Goal: Task Accomplishment & Management: Manage account settings

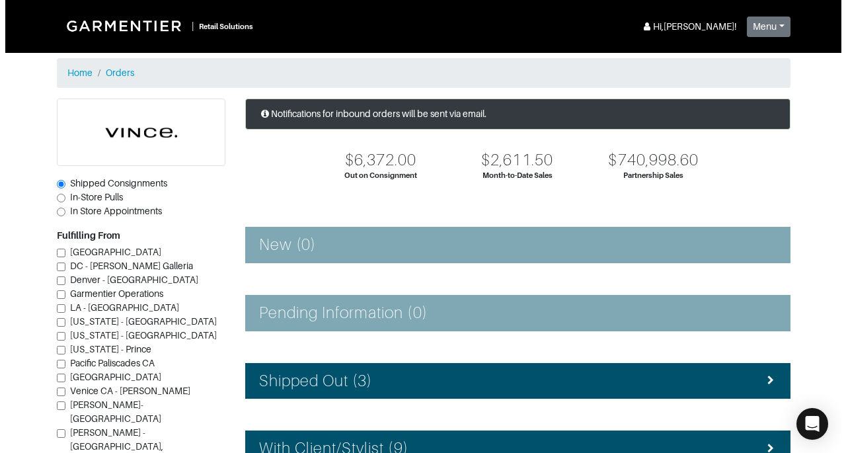
scroll to position [378, 0]
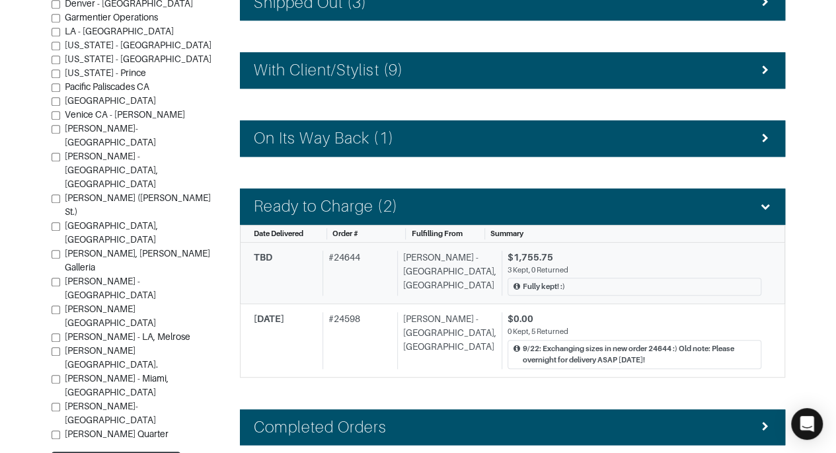
click at [642, 259] on div "$1,755.75" at bounding box center [635, 257] width 254 height 14
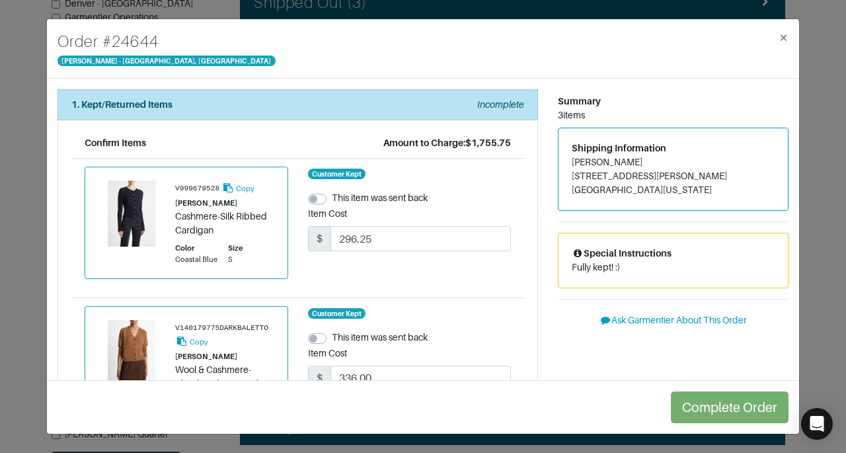
click at [539, 272] on div "1. Kept/Returned Items Incomplete Confirm Items Amount to Charge: $1,755.75 V99…" at bounding box center [298, 398] width 500 height 619
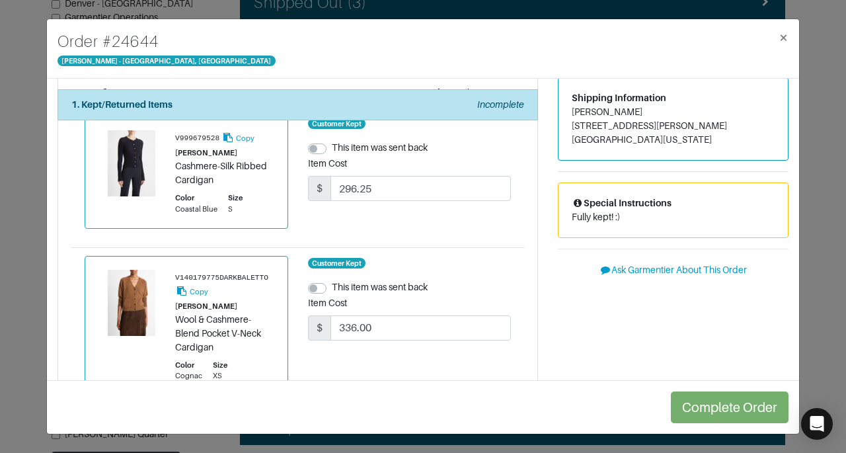
scroll to position [45, 0]
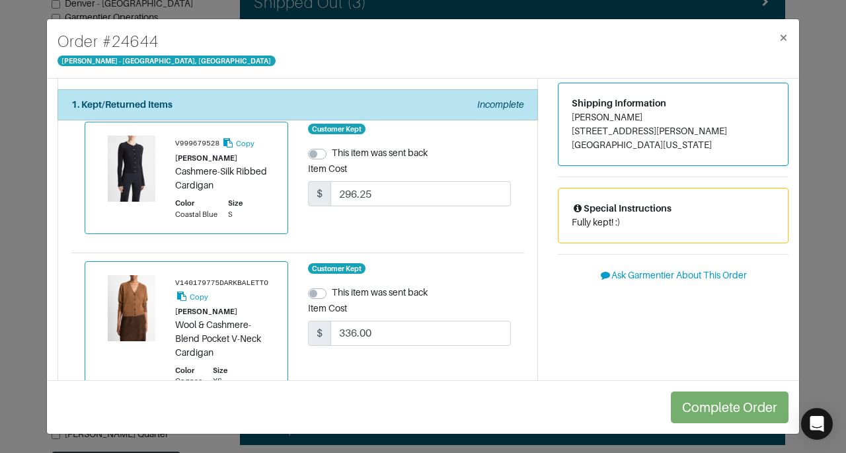
click at [552, 343] on div "Summary 3 items Shipping Information [PERSON_NAME] [STREET_ADDRESS][PERSON_NAME…" at bounding box center [673, 353] width 250 height 619
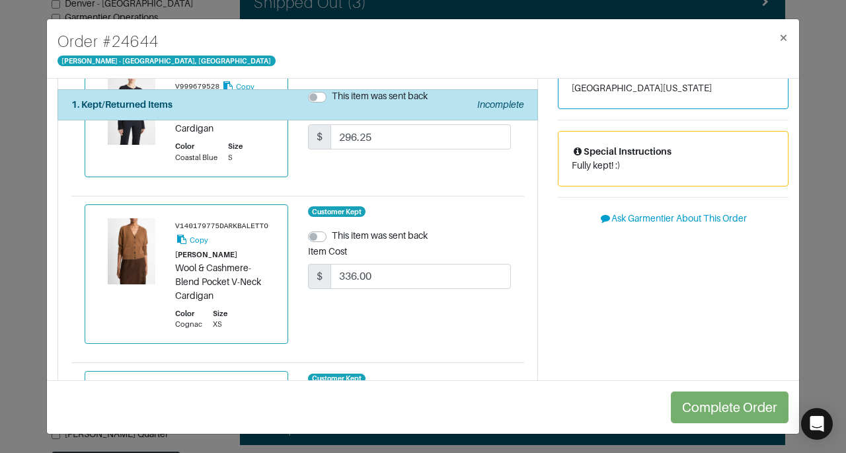
scroll to position [333, 0]
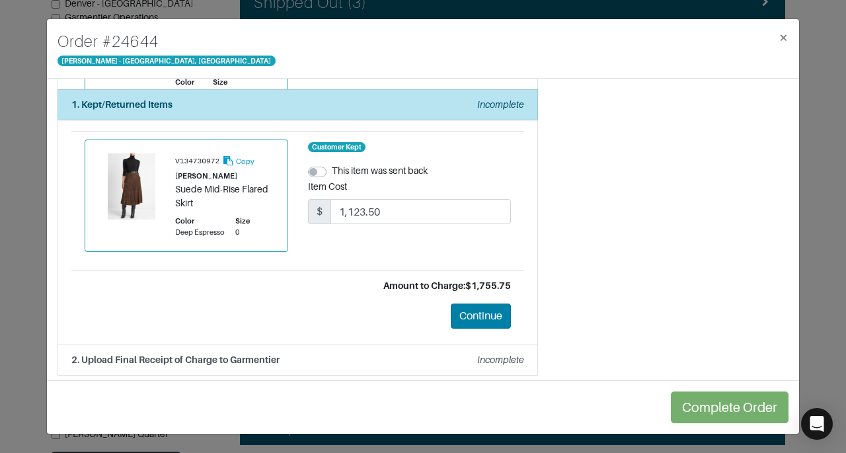
click at [467, 313] on button "Continue" at bounding box center [481, 315] width 60 height 25
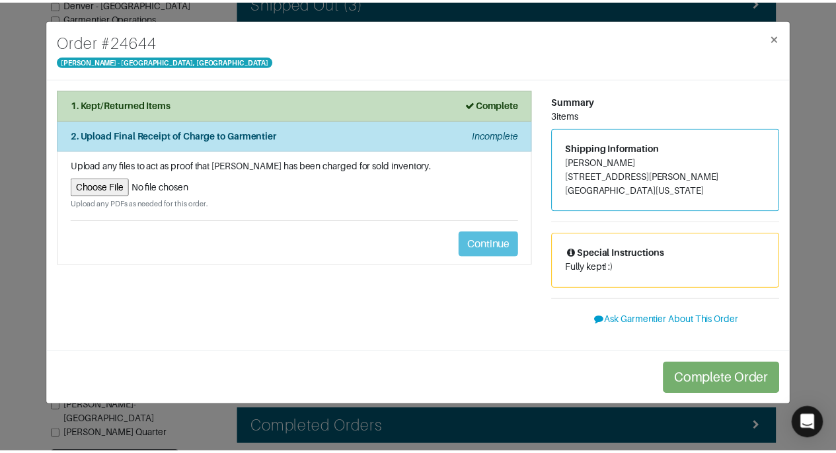
scroll to position [0, 0]
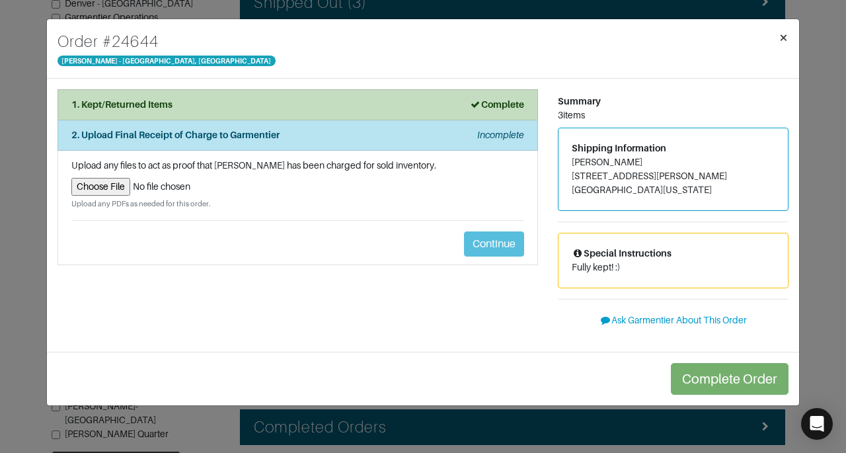
click at [787, 24] on button "×" at bounding box center [783, 37] width 31 height 37
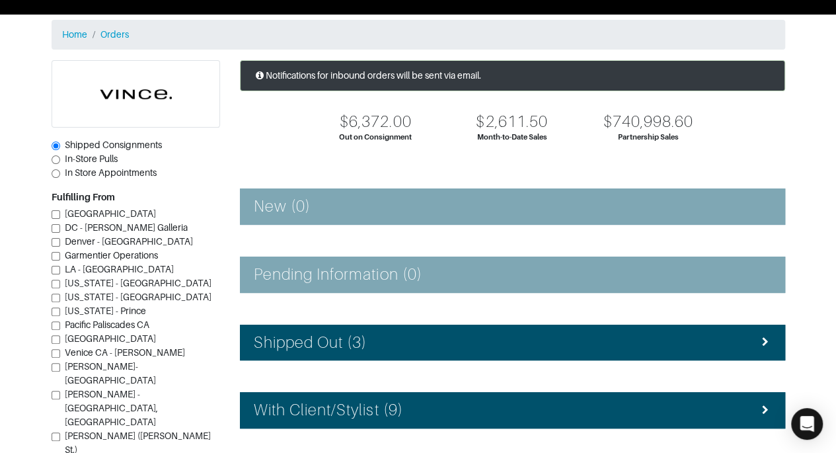
scroll to position [60, 0]
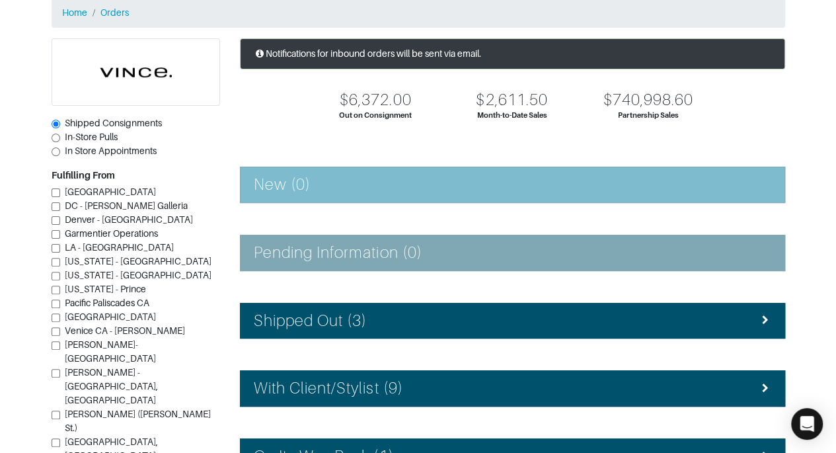
click at [623, 190] on div "New (0)" at bounding box center [513, 184] width 518 height 19
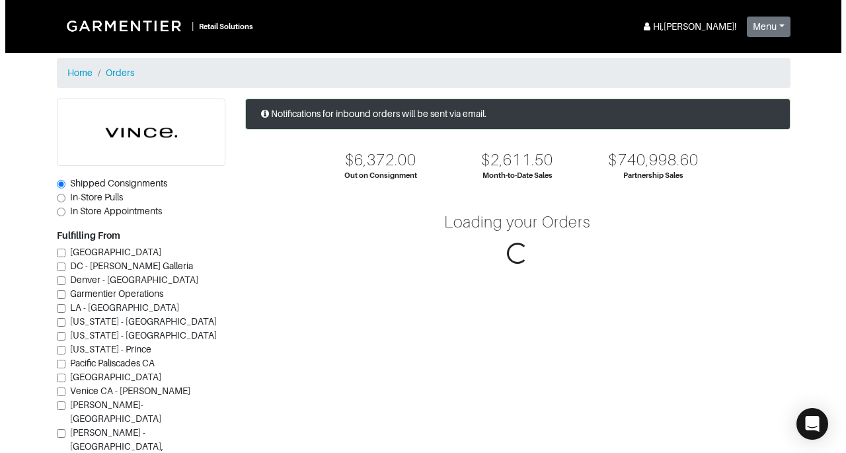
scroll to position [60, 0]
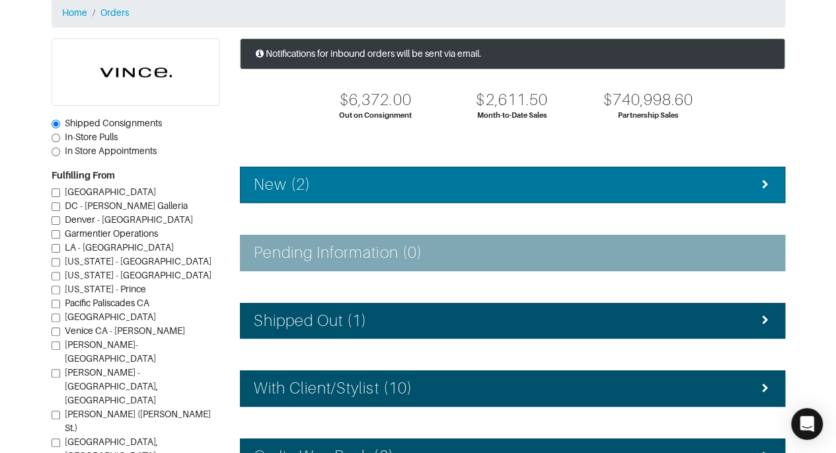
click at [673, 198] on li "New (2)" at bounding box center [512, 185] width 545 height 36
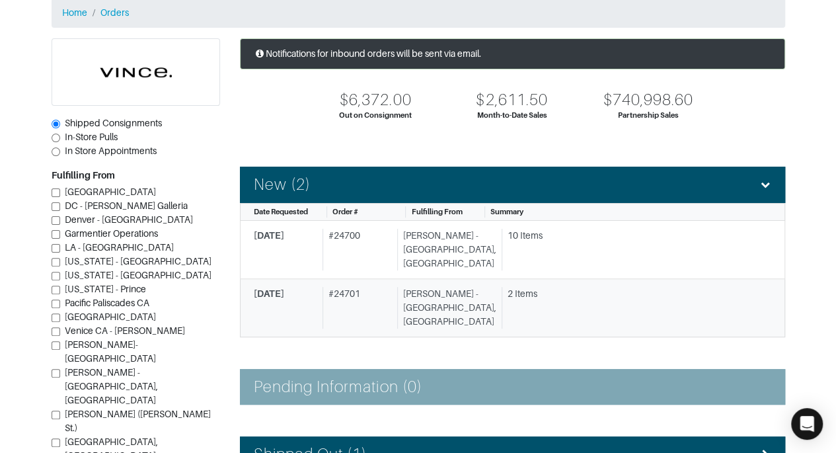
click at [566, 287] on div "2 Items" at bounding box center [635, 294] width 254 height 14
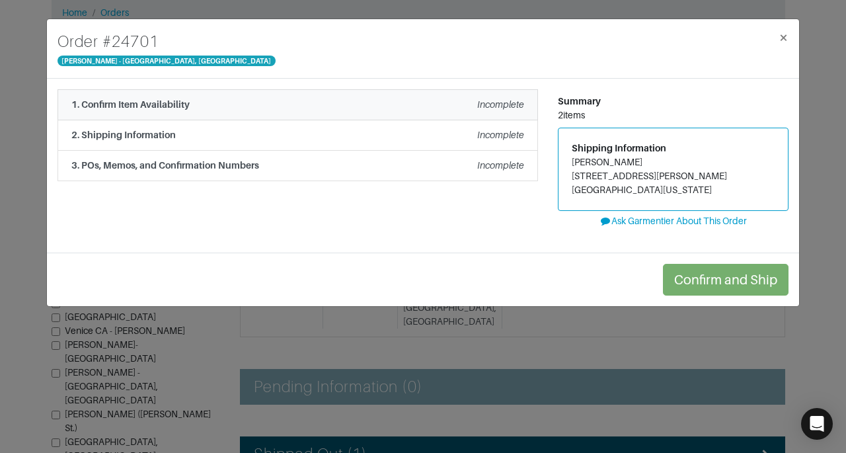
click at [445, 102] on div "1. Confirm Item Availability Incomplete" at bounding box center [297, 105] width 453 height 14
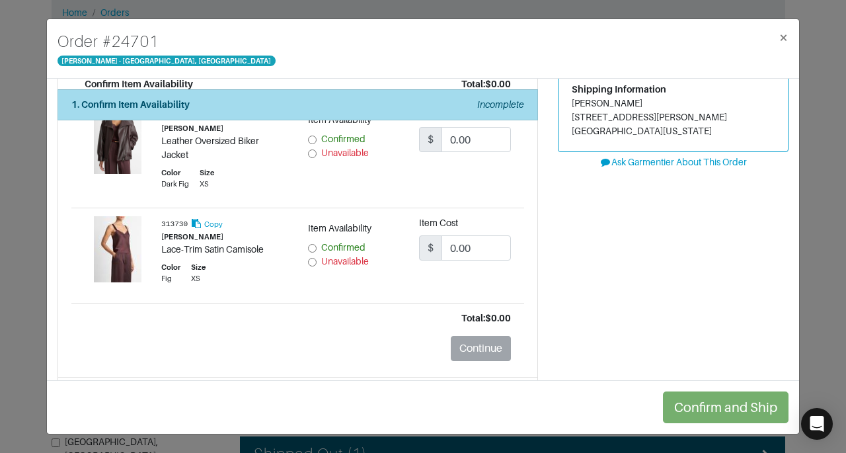
scroll to position [59, 0]
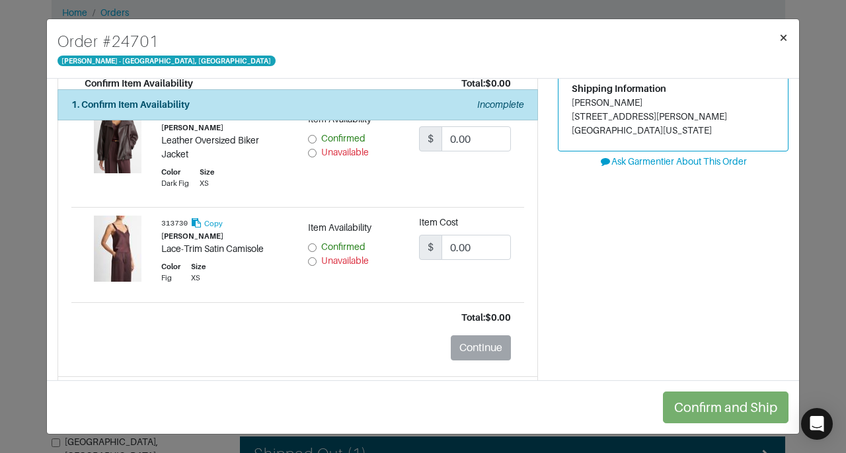
click at [781, 48] on button "×" at bounding box center [783, 37] width 31 height 37
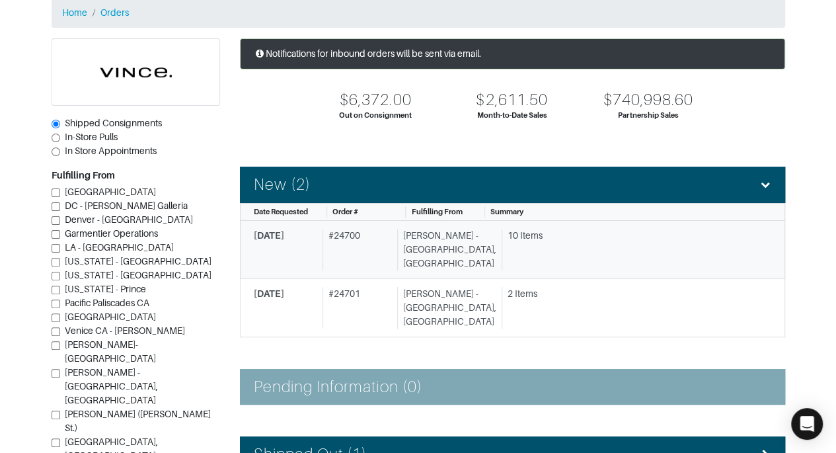
click at [617, 244] on div "10 Items" at bounding box center [632, 250] width 260 height 42
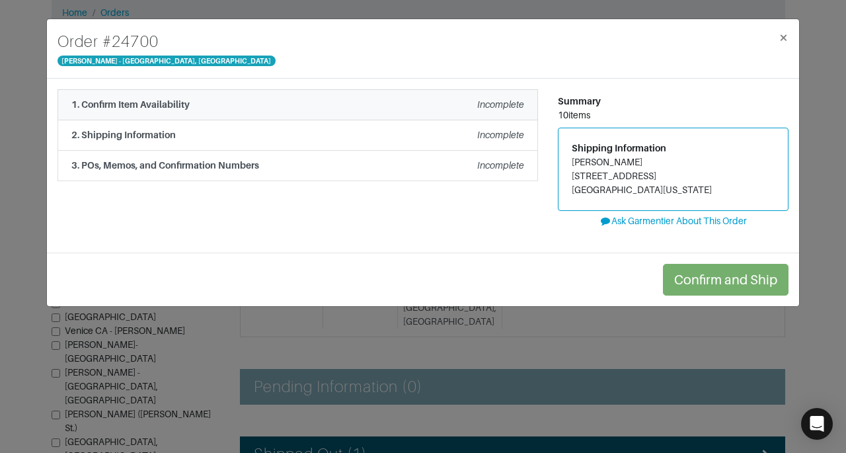
click at [479, 99] on em "Incomplete" at bounding box center [500, 104] width 47 height 11
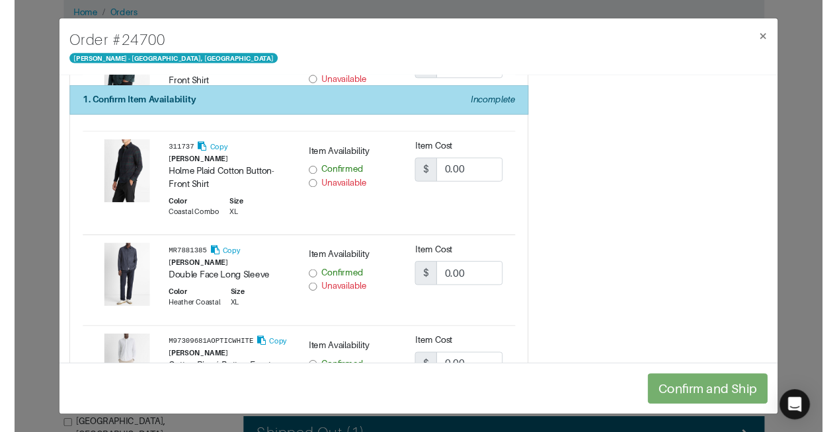
scroll to position [553, 0]
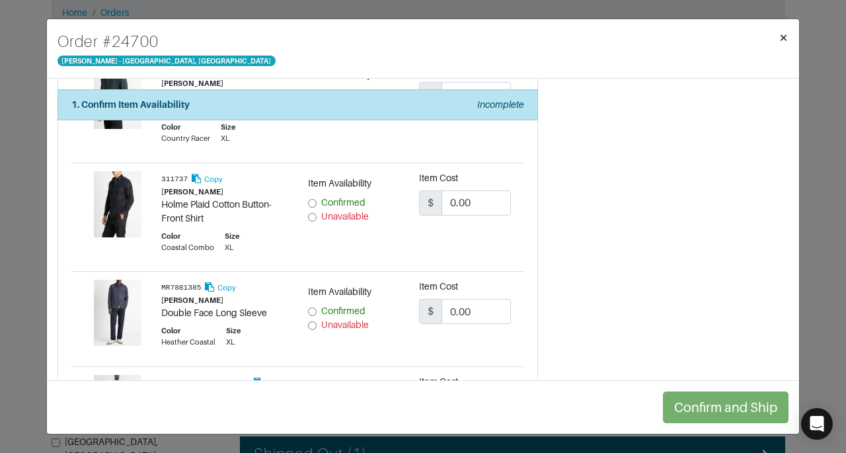
click at [788, 32] on span "×" at bounding box center [784, 37] width 10 height 18
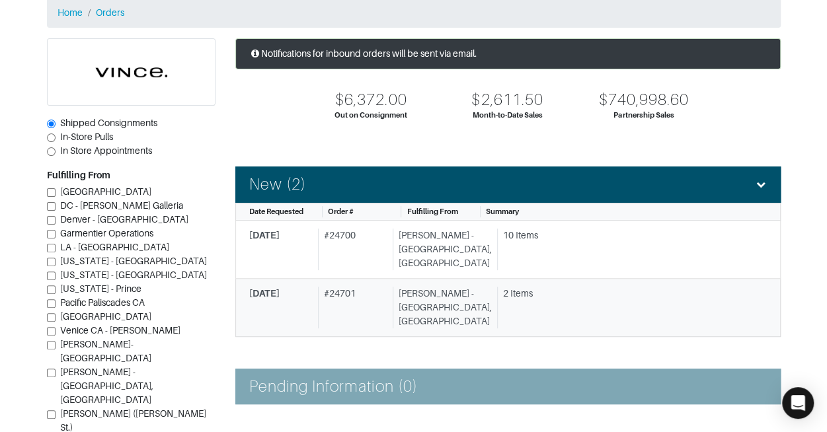
click at [487, 303] on link "9/26/2025 # 24701 Vince - Chicago, Oak Street 2 Items" at bounding box center [507, 308] width 545 height 58
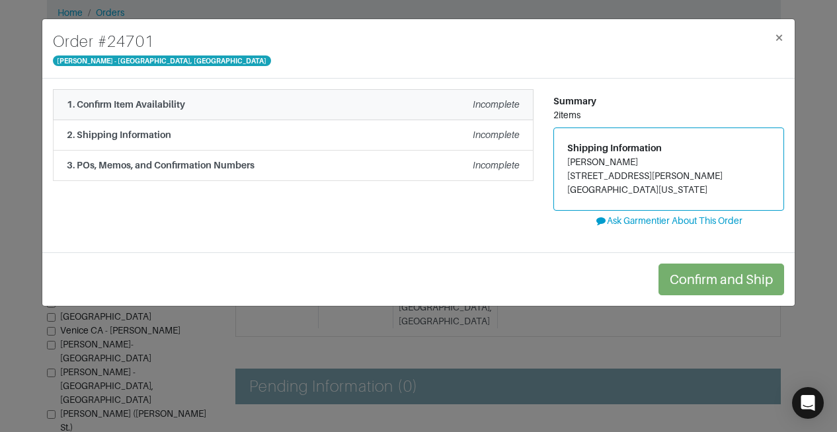
click at [377, 107] on div "1. Confirm Item Availability Incomplete" at bounding box center [293, 105] width 453 height 14
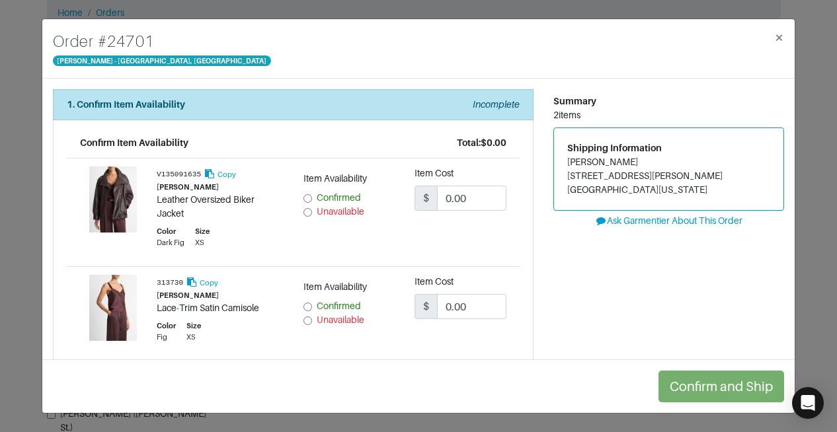
click at [567, 157] on address "Rebecca Landin 11421 E. Ricks Circle Dallas, Texas 75230" at bounding box center [668, 176] width 203 height 42
click at [567, 161] on address "Rebecca Landin 11421 E. Ricks Circle Dallas, Texas 75230" at bounding box center [668, 176] width 203 height 42
drag, startPoint x: 560, startPoint y: 161, endPoint x: 629, endPoint y: 162, distance: 68.7
click at [629, 162] on address "Rebecca Landin 11421 E. Ricks Circle Dallas, Texas 75230" at bounding box center [668, 176] width 203 height 42
copy address "Rebecca Landin"
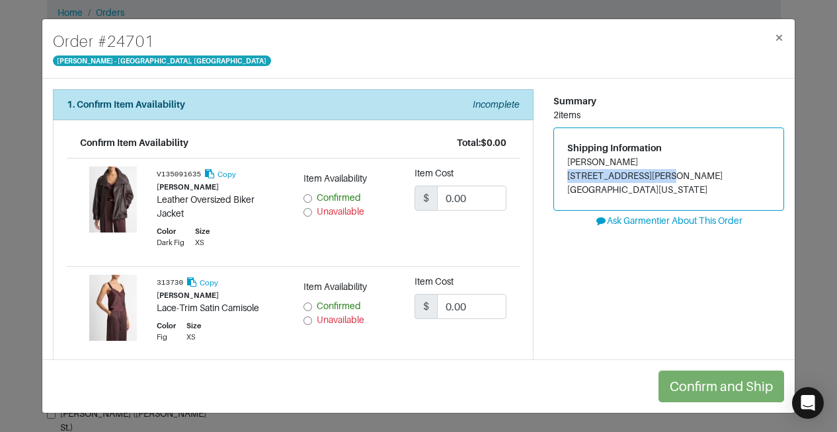
drag, startPoint x: 560, startPoint y: 176, endPoint x: 645, endPoint y: 180, distance: 84.7
click at [645, 180] on address "Rebecca Landin 11421 E. Ricks Circle Dallas, Texas 75230" at bounding box center [668, 176] width 203 height 42
copy address "11421 E. Ricks Circle"
drag, startPoint x: 618, startPoint y: 193, endPoint x: 641, endPoint y: 192, distance: 23.2
click at [641, 192] on address "Rebecca Landin 11421 E. Ricks Circle Dallas, Texas 75230" at bounding box center [668, 176] width 203 height 42
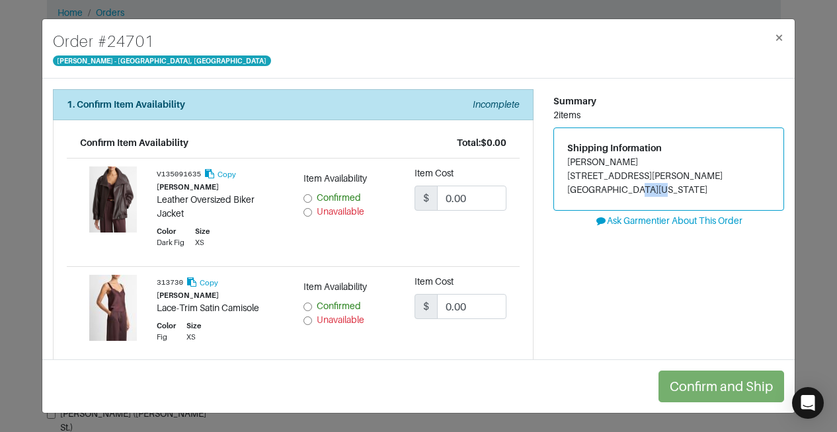
drag, startPoint x: 617, startPoint y: 188, endPoint x: 645, endPoint y: 190, distance: 27.8
click at [645, 190] on address "Rebecca Landin 11421 E. Ricks Circle Dallas, Texas 75230" at bounding box center [668, 176] width 203 height 42
copy address "75230"
click at [572, 344] on div "Summary 2 items Shipping Information Rebecca Landin 11421 E. Ricks Circle Dalla…" at bounding box center [668, 293] width 250 height 408
click at [543, 241] on div "Summary 2 items Shipping Information Rebecca Landin 11421 E. Ricks Circle Dalla…" at bounding box center [668, 293] width 250 height 408
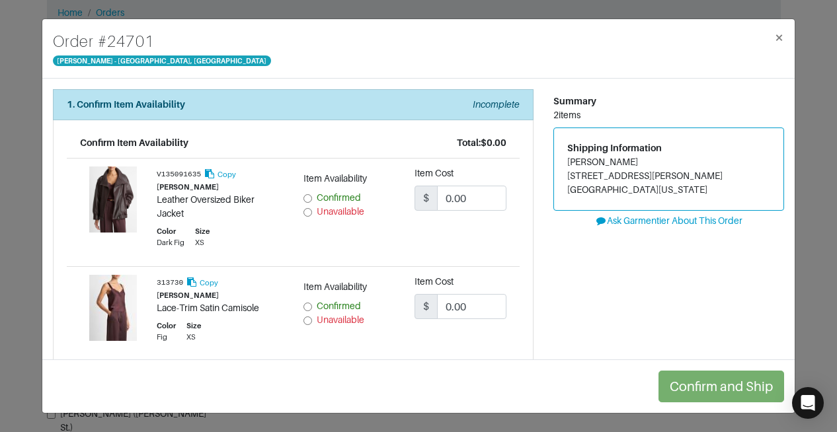
click at [659, 280] on div "Summary 2 items Shipping Information Rebecca Landin 11421 E. Ricks Circle Dalla…" at bounding box center [668, 293] width 250 height 408
